Goal: Complete application form

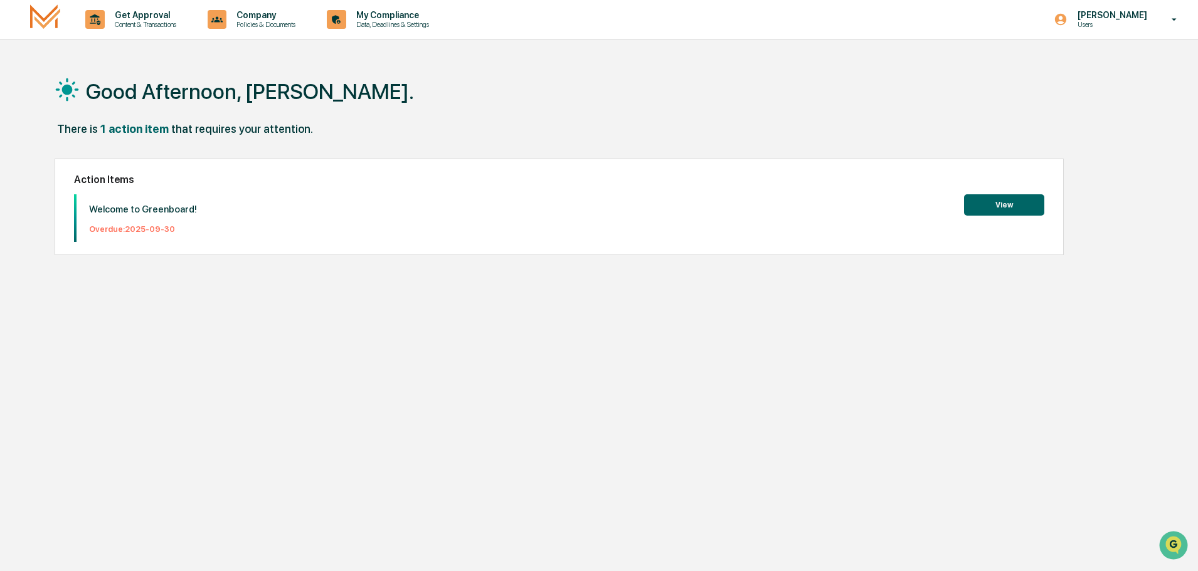
click at [1003, 206] on button "View" at bounding box center [1004, 204] width 80 height 21
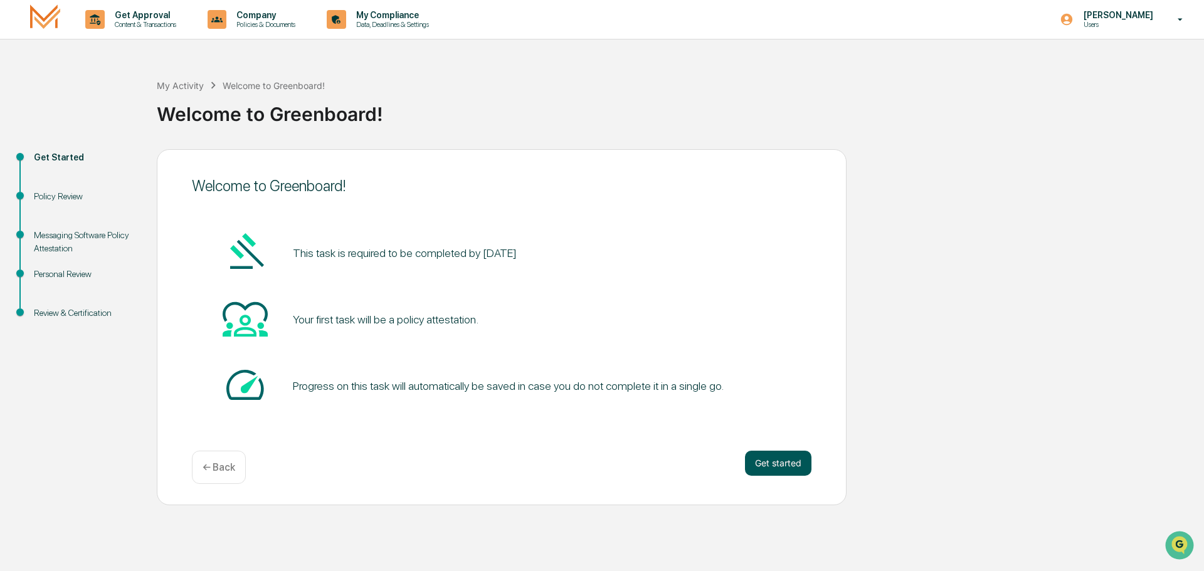
click at [787, 465] on button "Get started" at bounding box center [778, 463] width 66 height 25
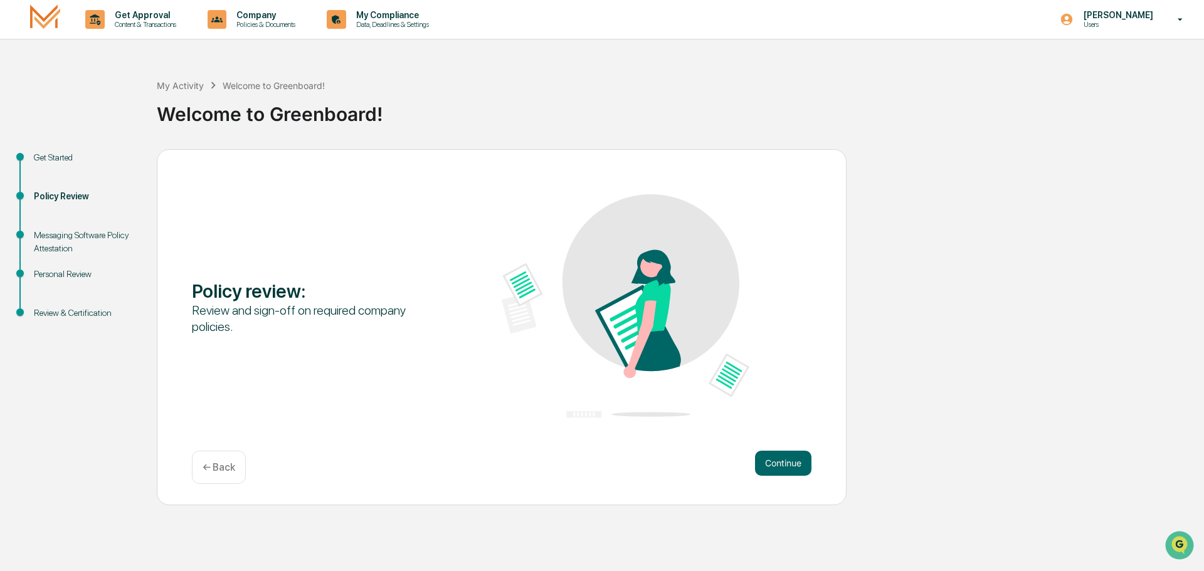
click at [787, 465] on button "Continue" at bounding box center [783, 463] width 56 height 25
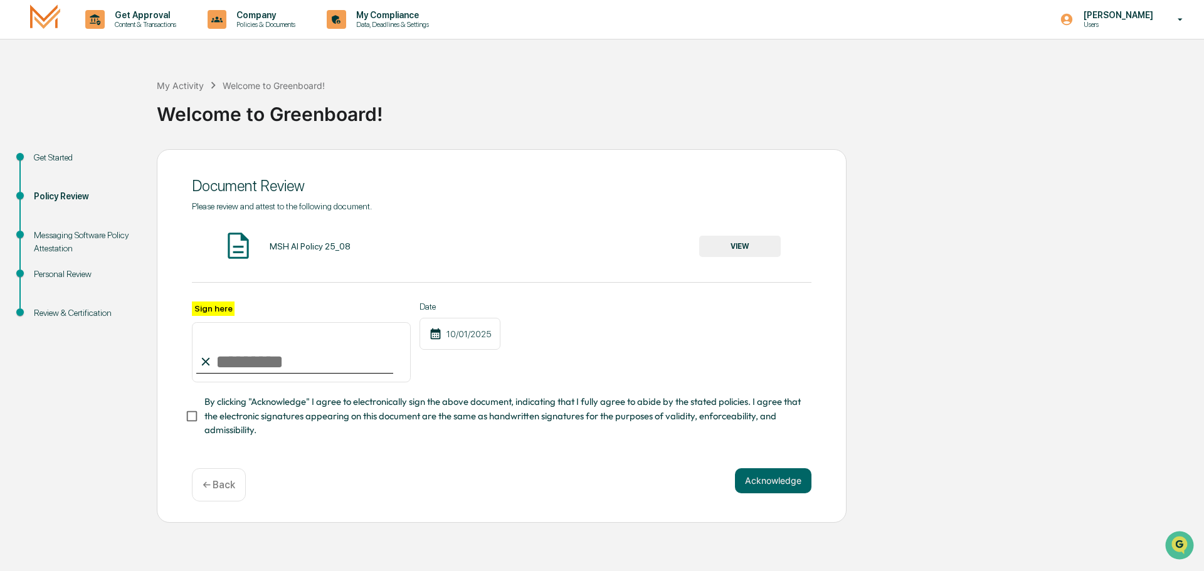
click at [251, 366] on input "Sign here" at bounding box center [301, 352] width 219 height 60
type input "**********"
click at [787, 480] on button "Acknowledge" at bounding box center [773, 480] width 76 height 25
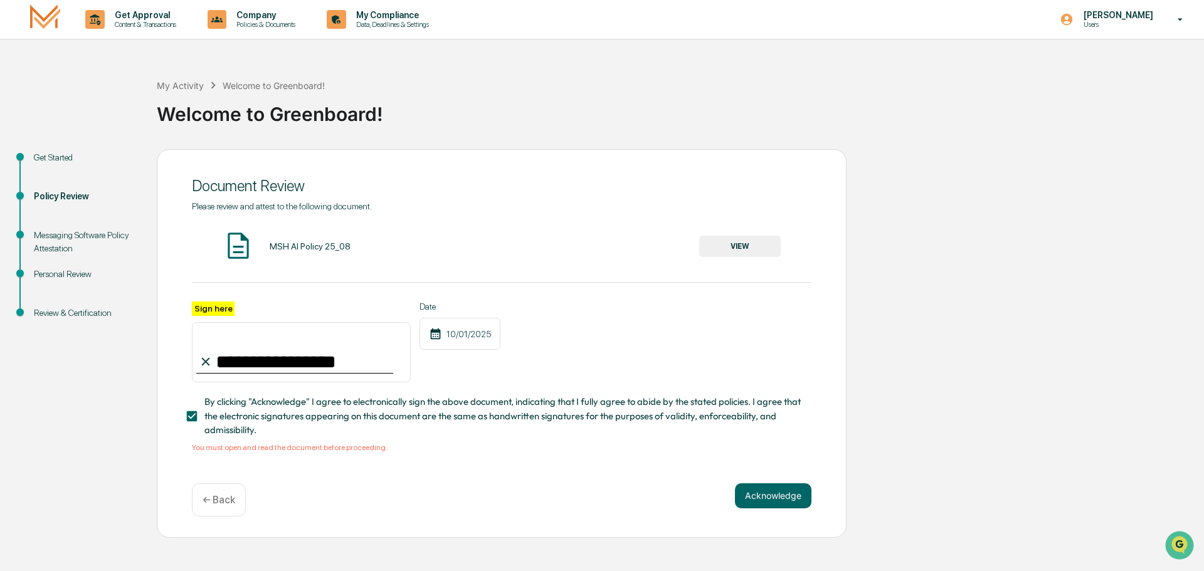
click at [742, 241] on button "VIEW" at bounding box center [740, 246] width 82 height 21
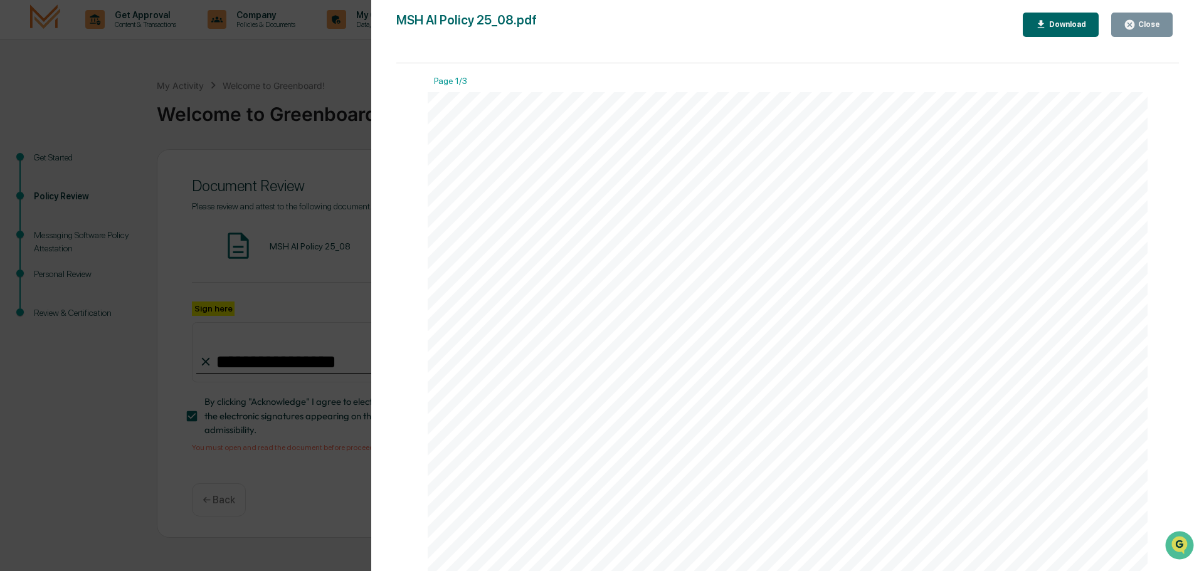
click at [1158, 24] on div "Close" at bounding box center [1147, 24] width 24 height 9
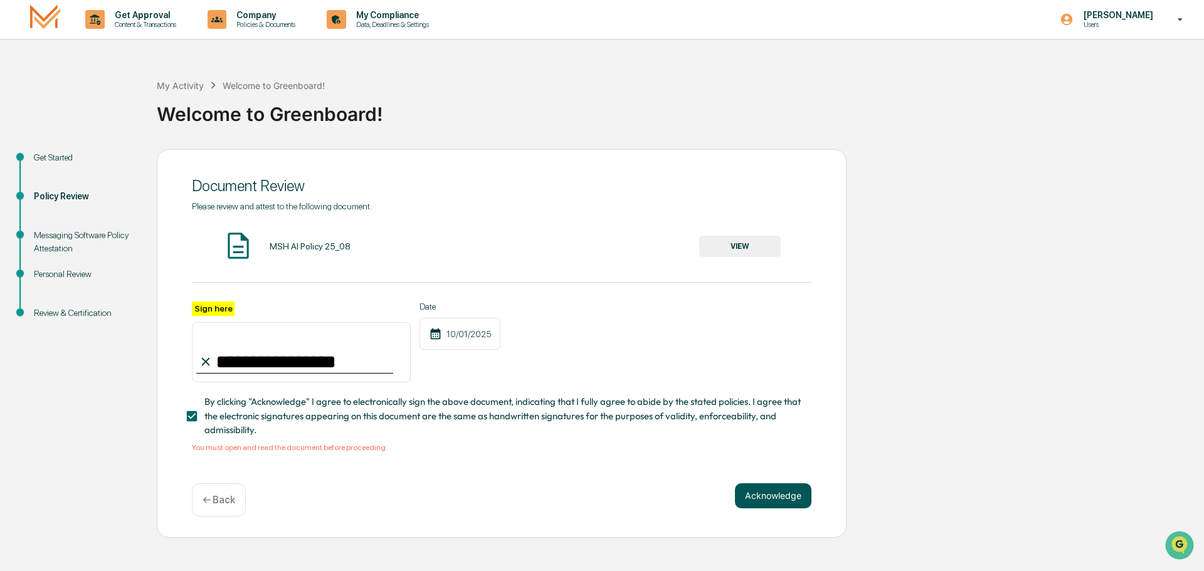
click at [774, 503] on button "Acknowledge" at bounding box center [773, 495] width 76 height 25
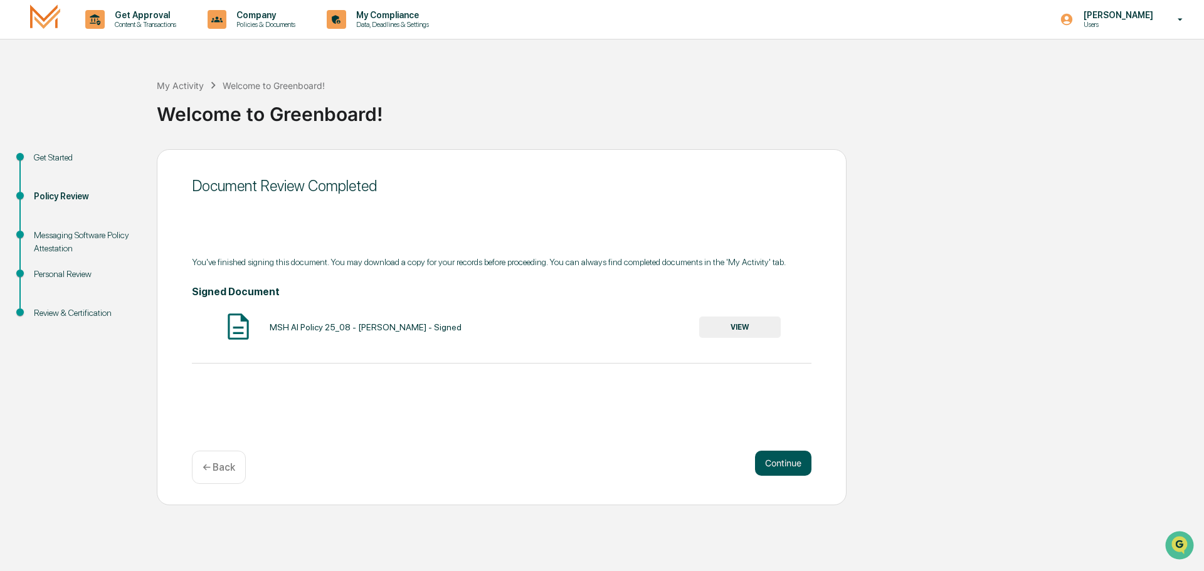
click at [794, 461] on button "Continue" at bounding box center [783, 463] width 56 height 25
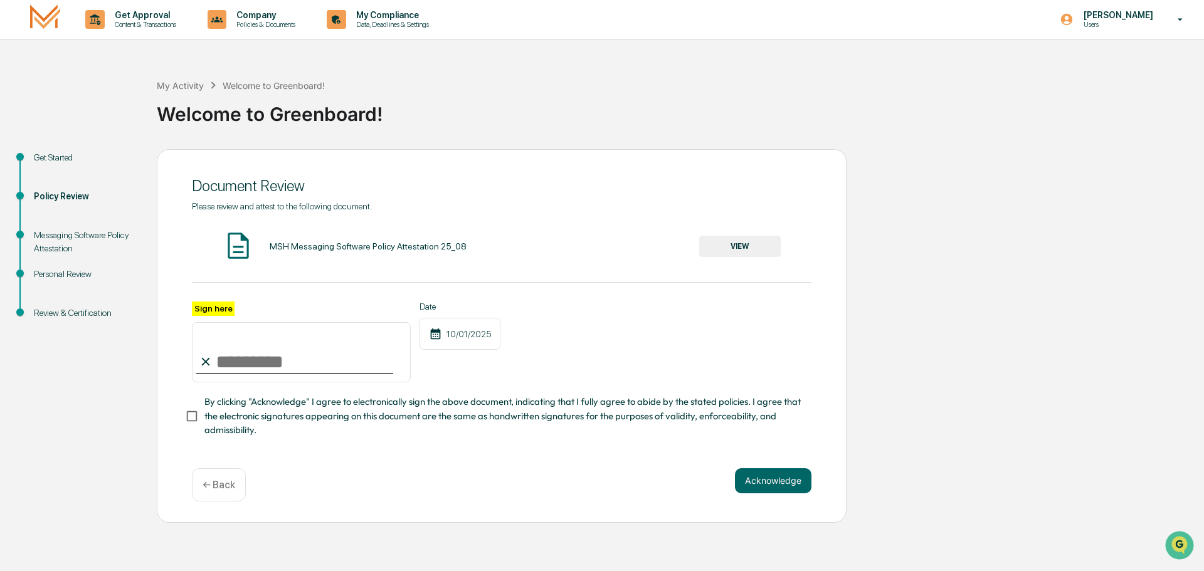
click at [738, 248] on button "VIEW" at bounding box center [740, 246] width 82 height 21
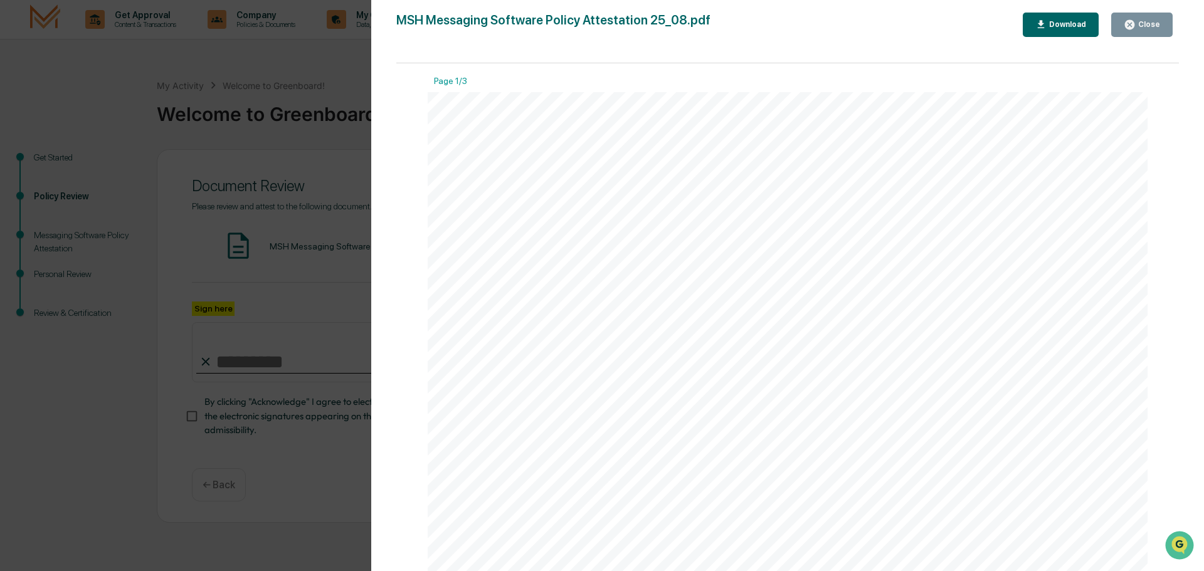
click at [1132, 26] on icon "button" at bounding box center [1129, 24] width 9 height 9
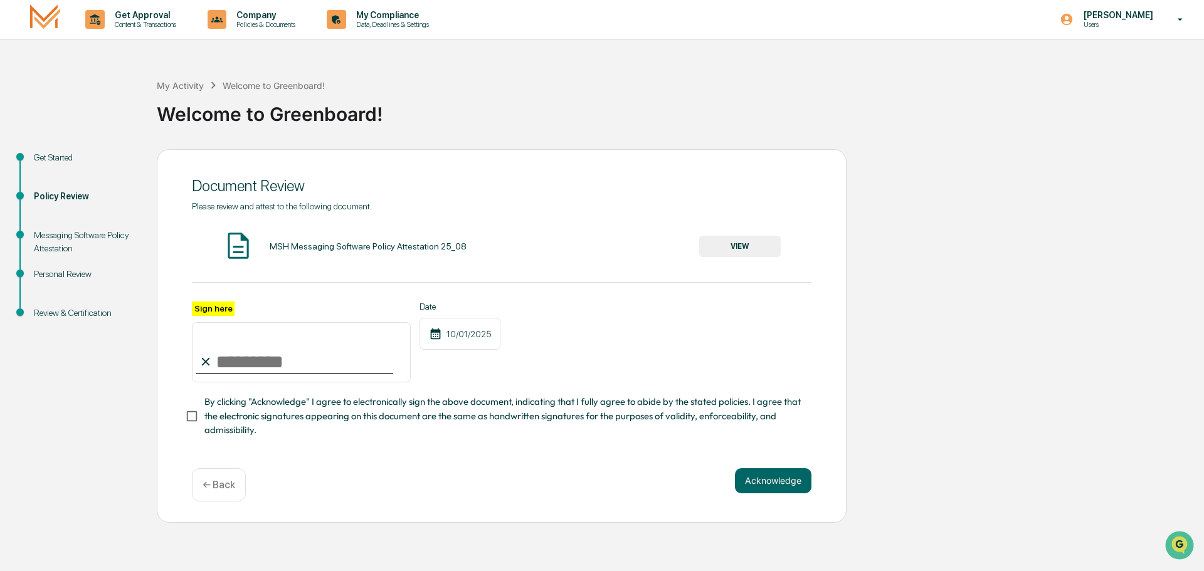
click at [256, 368] on input "Sign here" at bounding box center [301, 352] width 219 height 60
type input "**********"
click at [762, 489] on button "Acknowledge" at bounding box center [773, 480] width 76 height 25
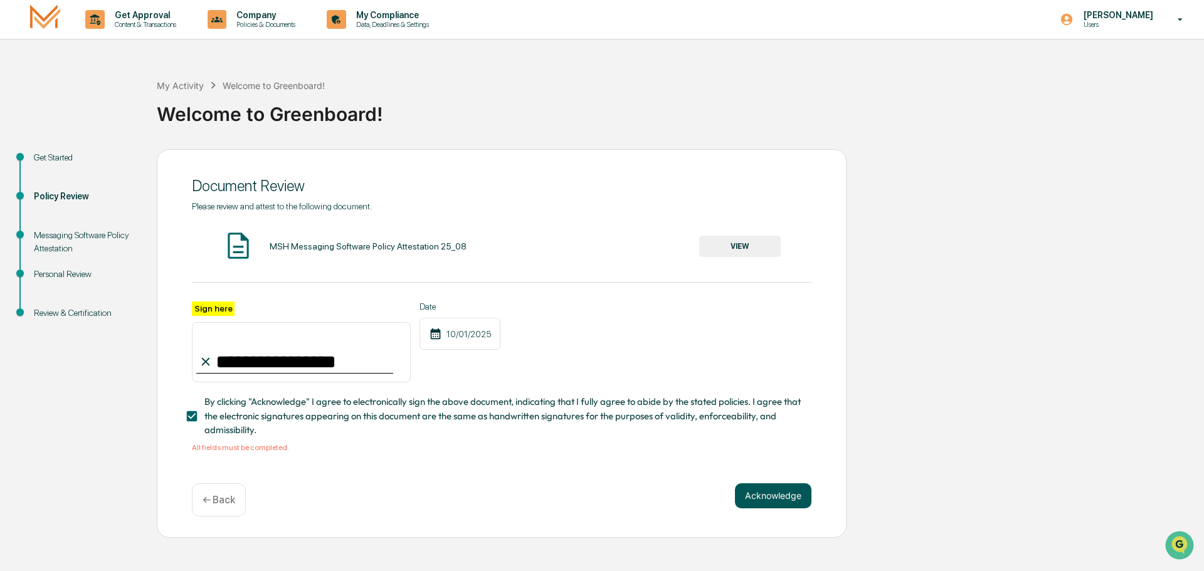
drag, startPoint x: 805, startPoint y: 502, endPoint x: 795, endPoint y: 499, distance: 10.3
click at [795, 499] on button "Acknowledge" at bounding box center [773, 495] width 76 height 25
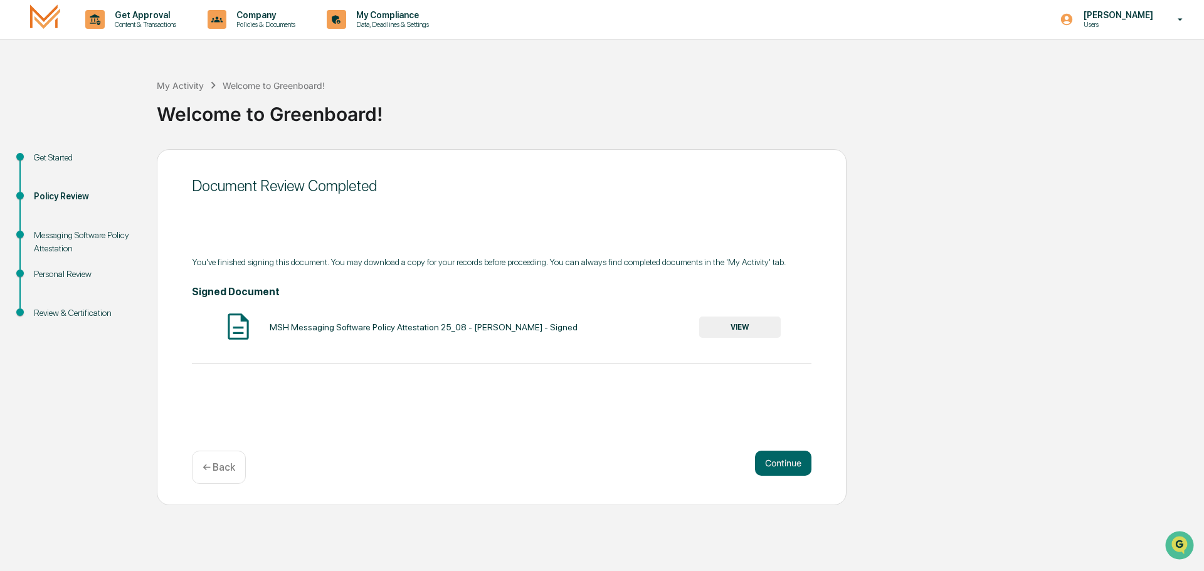
click at [750, 324] on button "VIEW" at bounding box center [740, 327] width 82 height 21
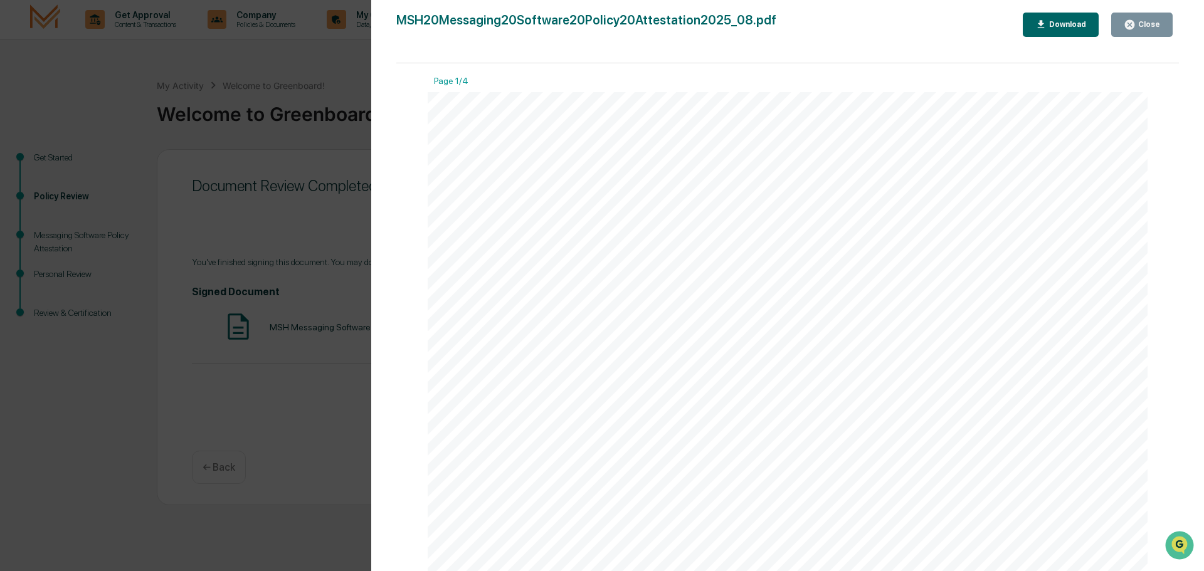
click at [1144, 29] on div "Close" at bounding box center [1142, 25] width 36 height 12
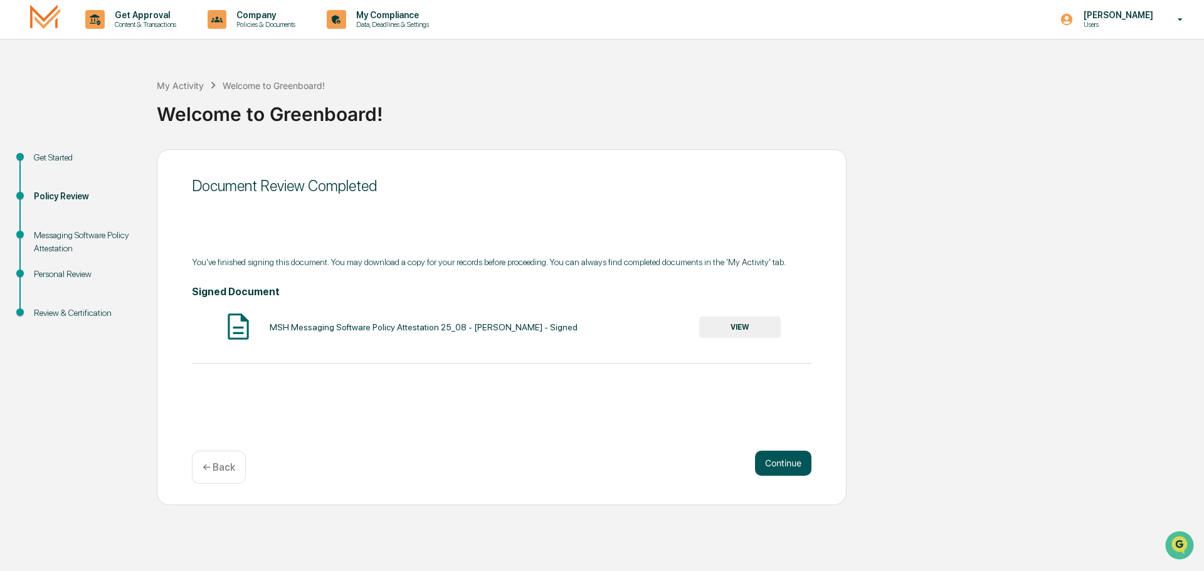
click at [790, 460] on button "Continue" at bounding box center [783, 463] width 56 height 25
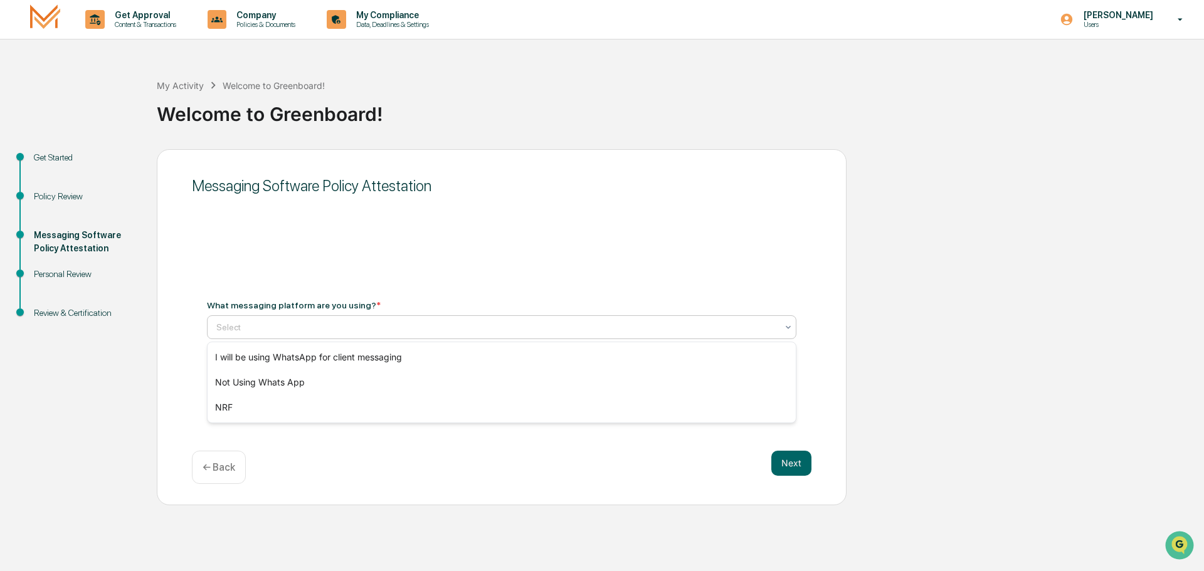
click at [322, 327] on div at bounding box center [496, 327] width 561 height 13
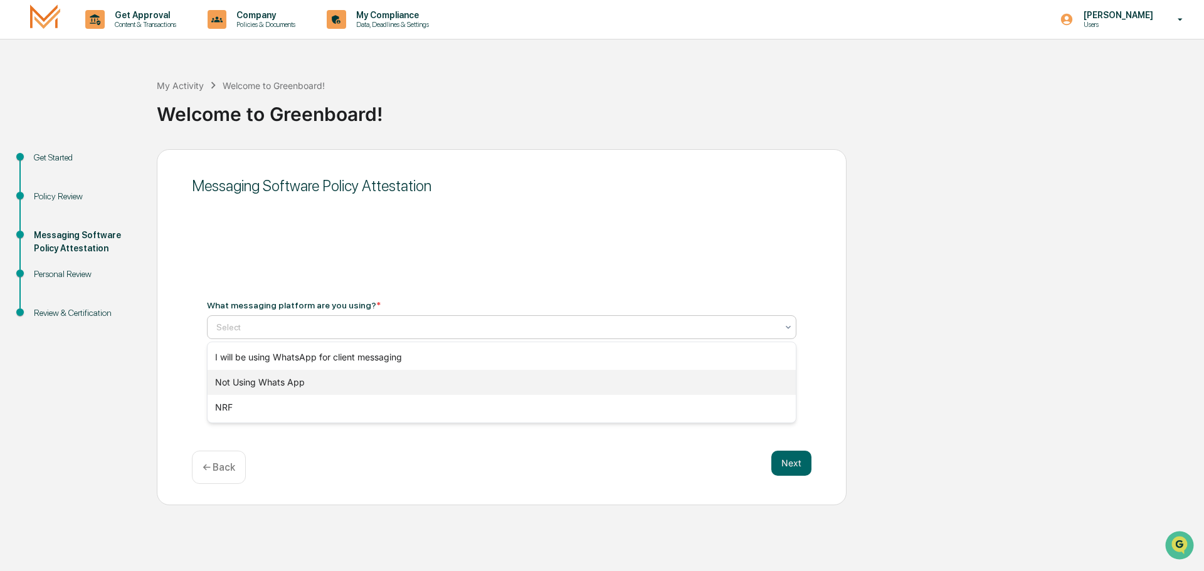
click at [260, 380] on div "Not Using Whats App" at bounding box center [502, 382] width 588 height 25
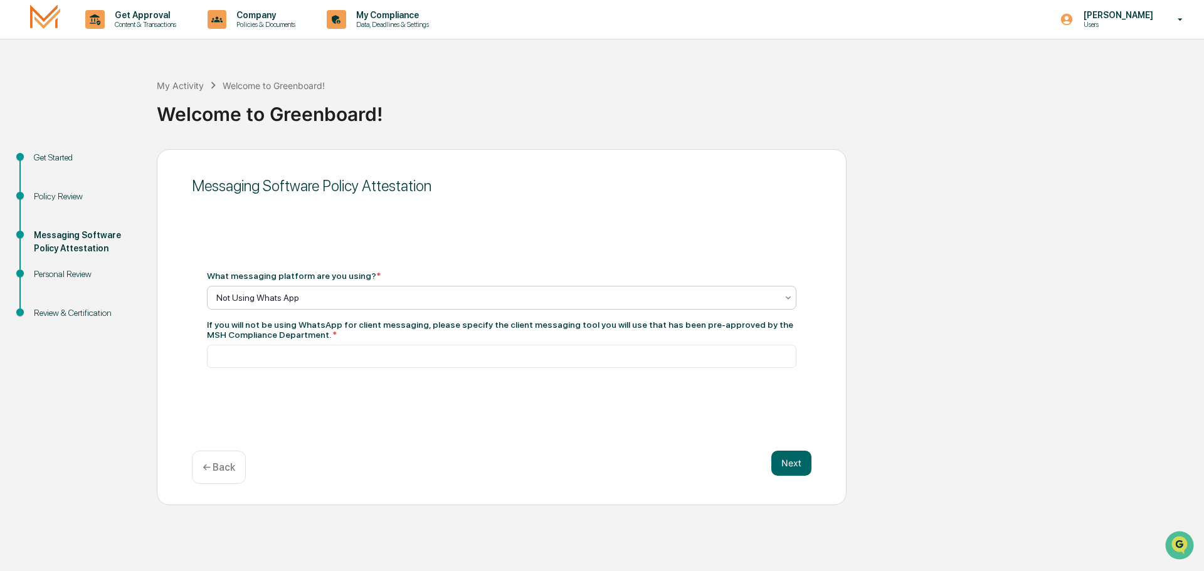
click at [791, 294] on icon at bounding box center [788, 298] width 10 height 10
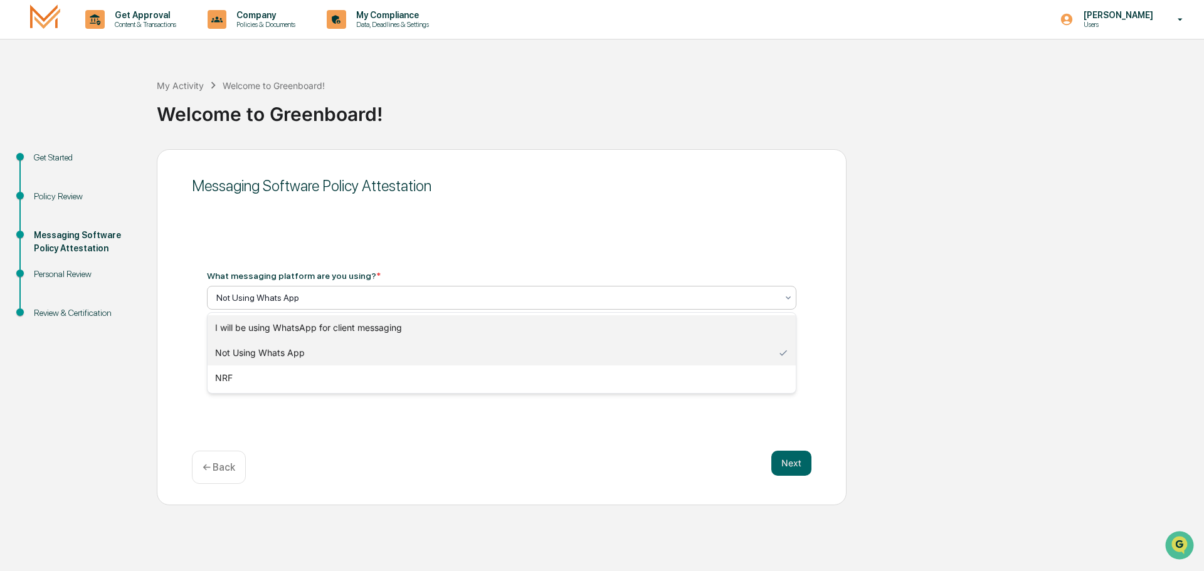
click at [352, 322] on div "I will be using WhatsApp for client messaging" at bounding box center [502, 327] width 588 height 25
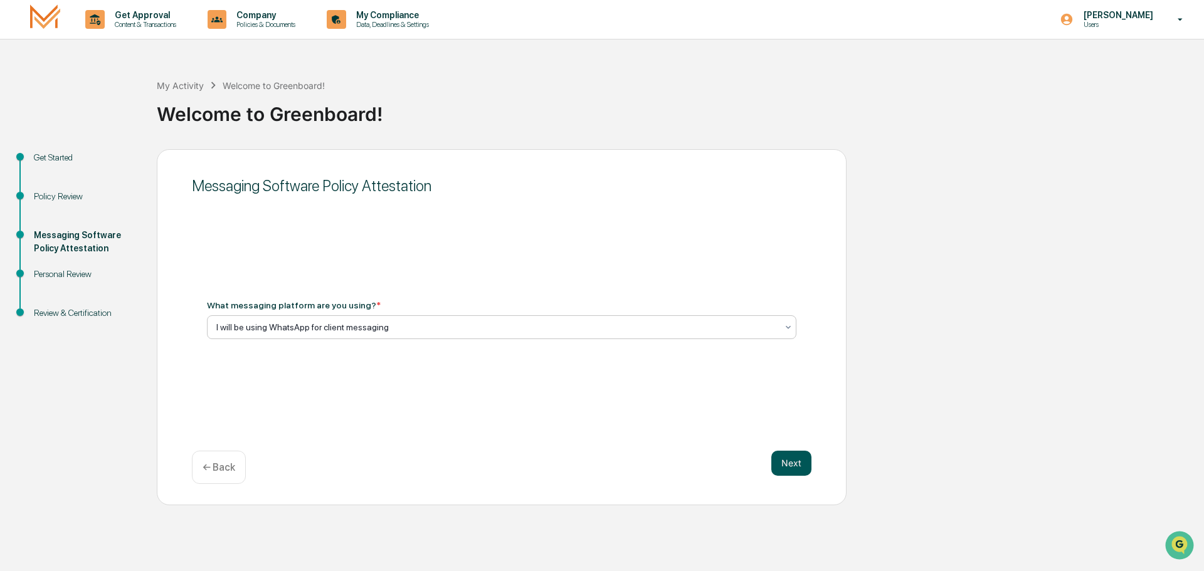
click at [808, 461] on button "Next" at bounding box center [791, 463] width 40 height 25
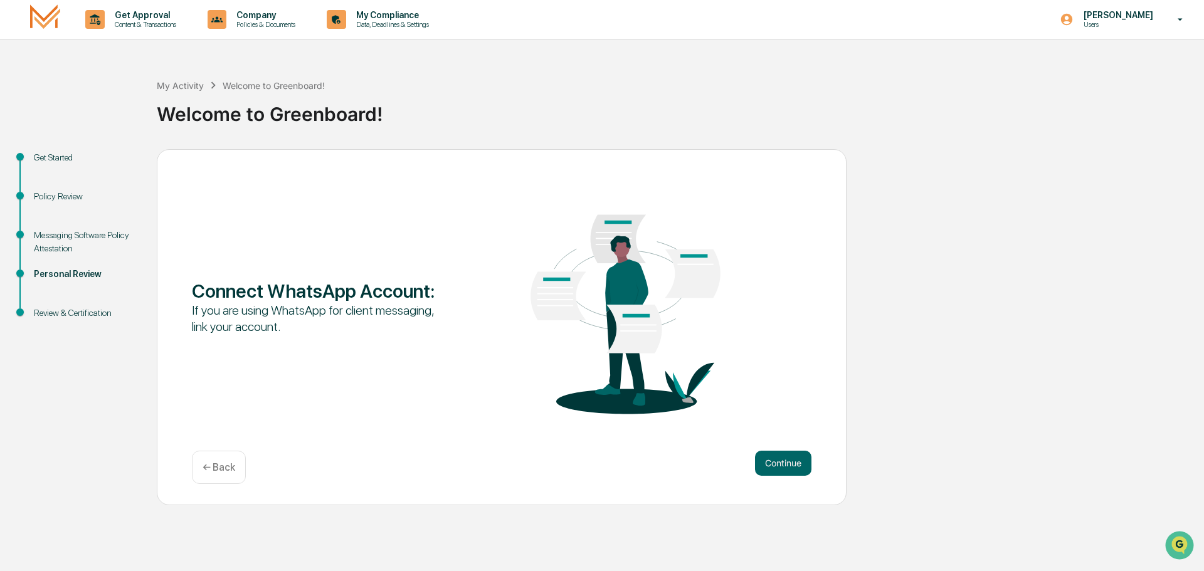
click at [217, 468] on p "← Back" at bounding box center [219, 467] width 33 height 12
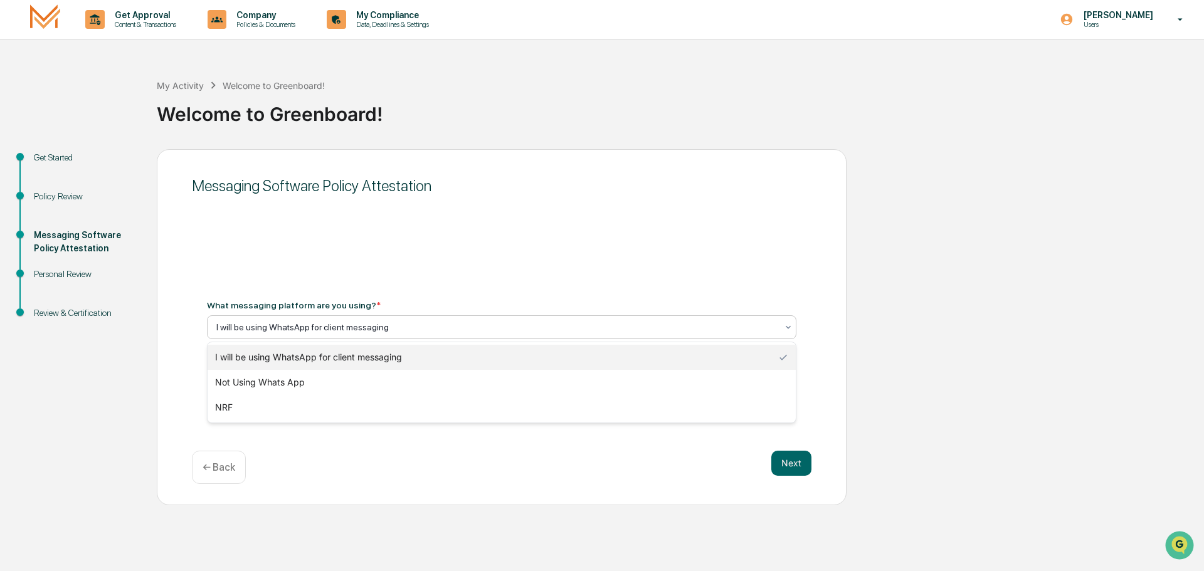
click at [791, 328] on icon at bounding box center [788, 327] width 10 height 10
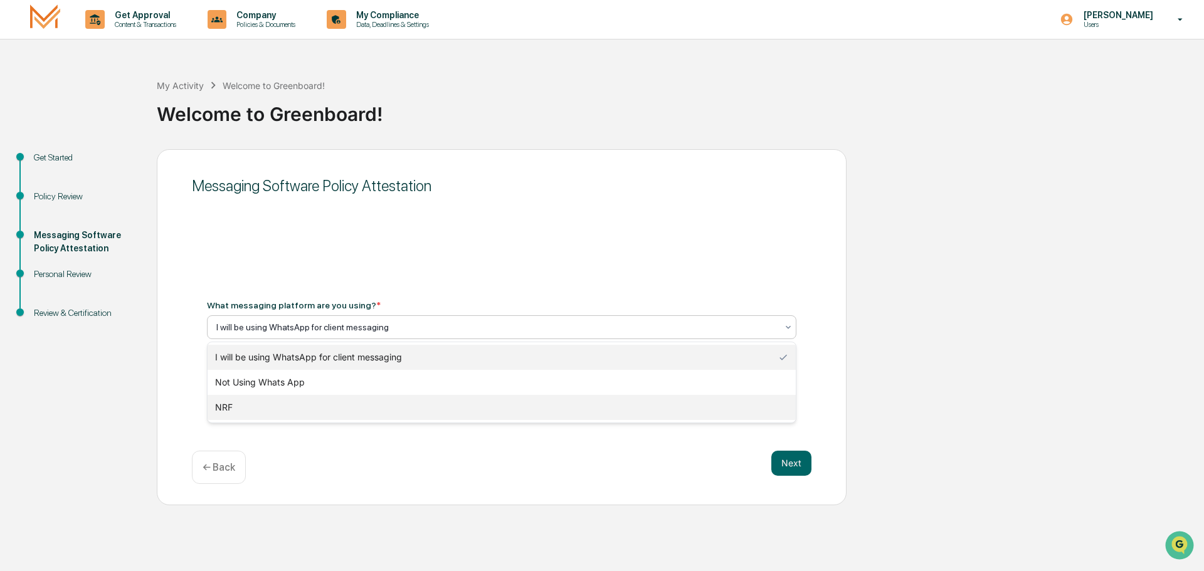
click at [612, 409] on div "NRF" at bounding box center [502, 407] width 588 height 25
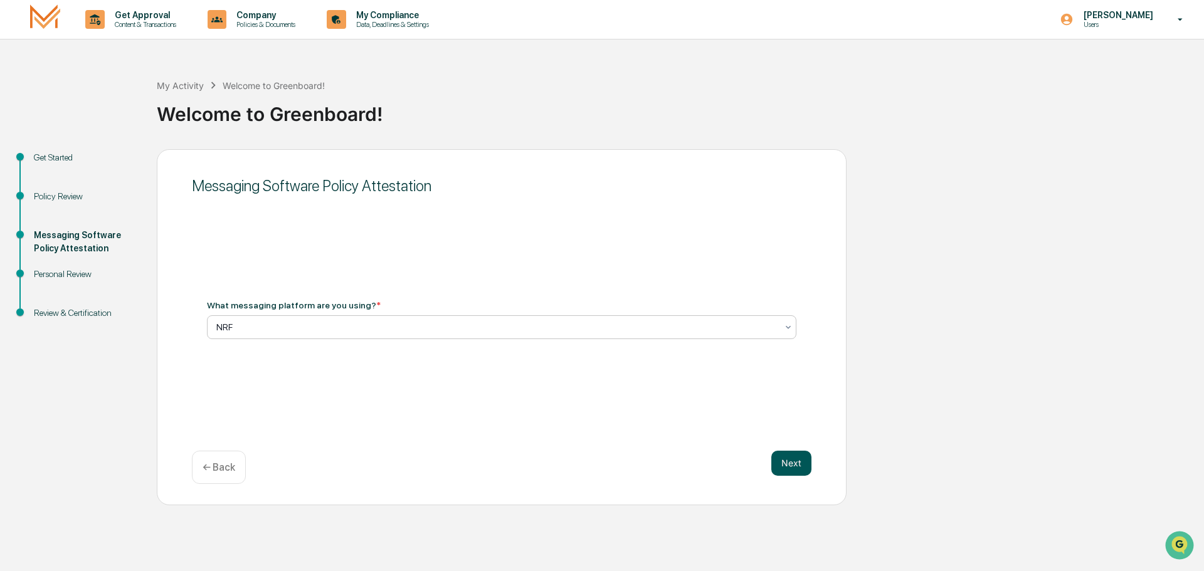
click at [794, 466] on button "Next" at bounding box center [791, 463] width 40 height 25
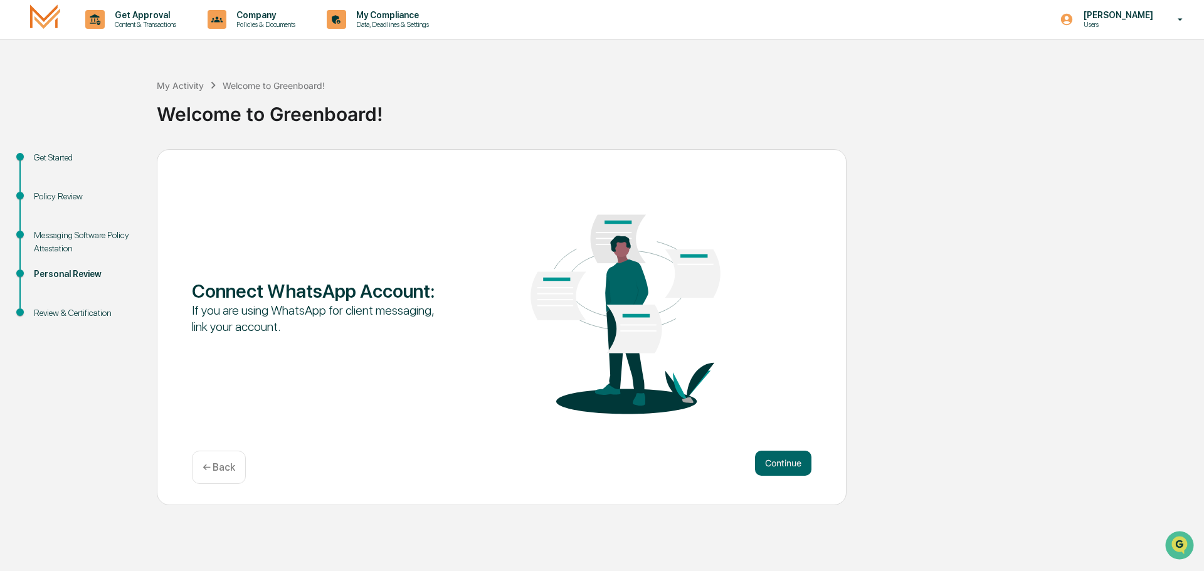
click at [219, 460] on div "← Back" at bounding box center [219, 467] width 54 height 33
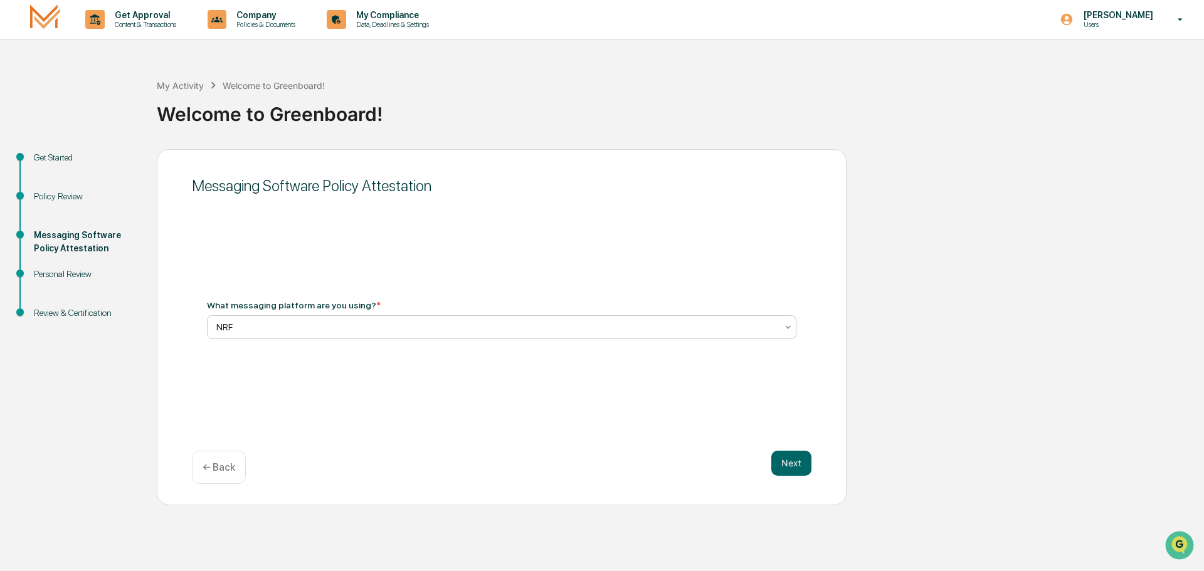
click at [789, 329] on icon at bounding box center [788, 327] width 10 height 10
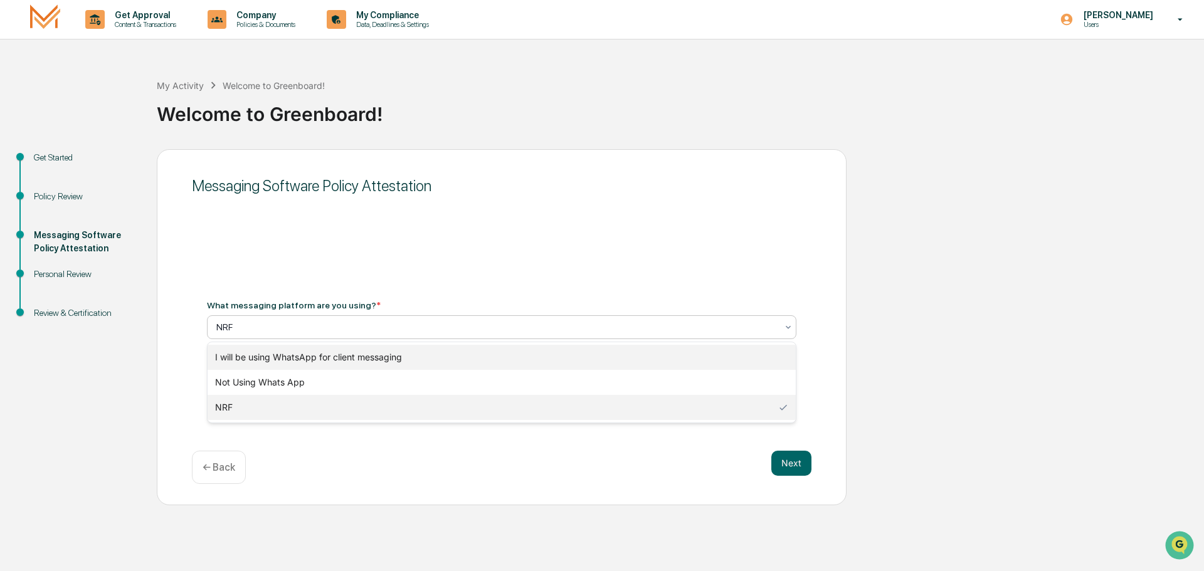
click at [337, 356] on div "I will be using WhatsApp for client messaging" at bounding box center [502, 357] width 588 height 25
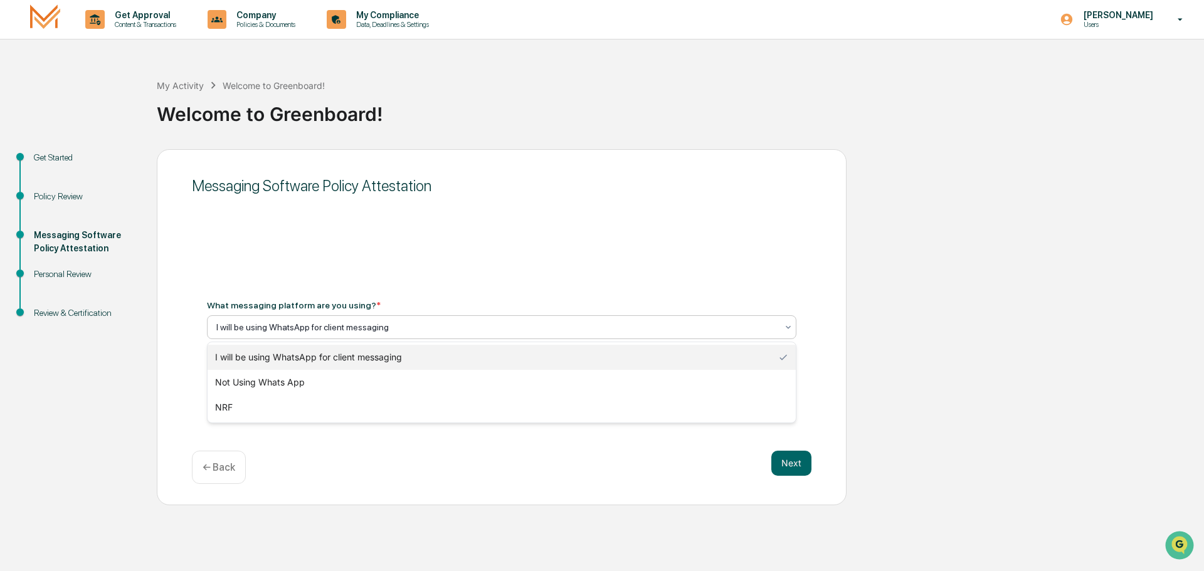
click at [787, 329] on icon at bounding box center [788, 327] width 10 height 10
click at [451, 479] on div "Next ← Back" at bounding box center [501, 467] width 619 height 33
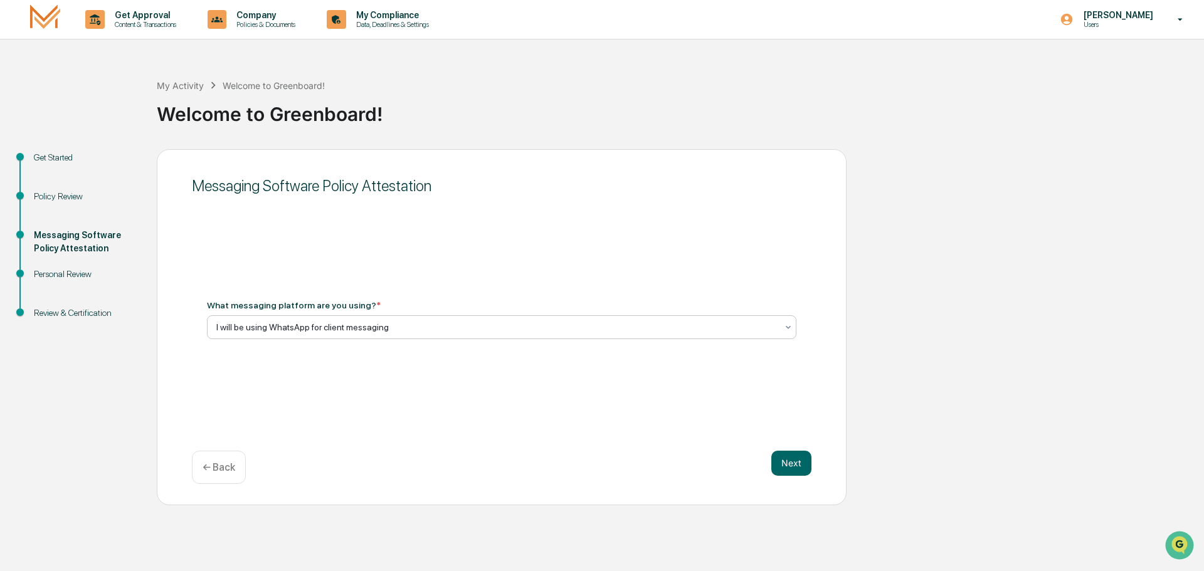
click at [791, 326] on icon at bounding box center [788, 327] width 10 height 10
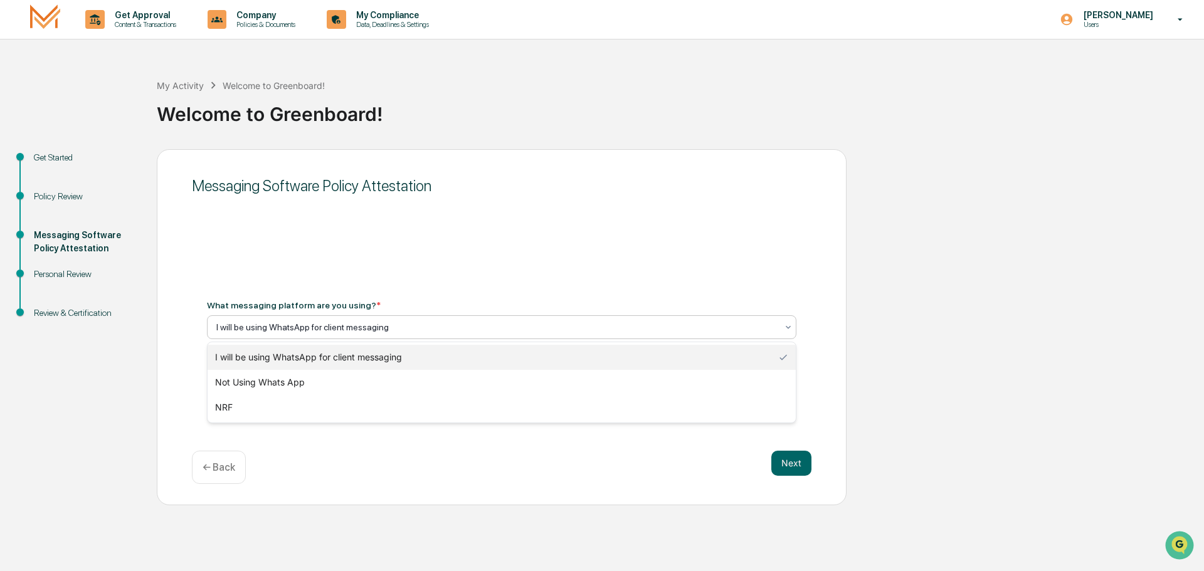
click at [224, 471] on p "← Back" at bounding box center [219, 467] width 33 height 12
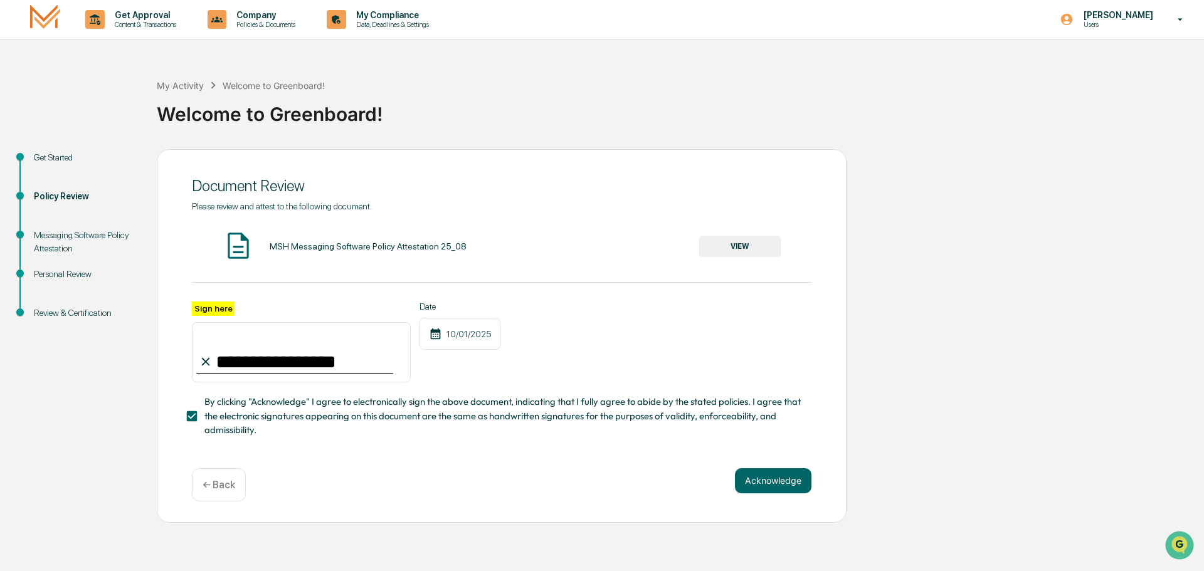
click at [220, 486] on p "← Back" at bounding box center [219, 485] width 33 height 12
